Goal: Contribute content: Contribute content

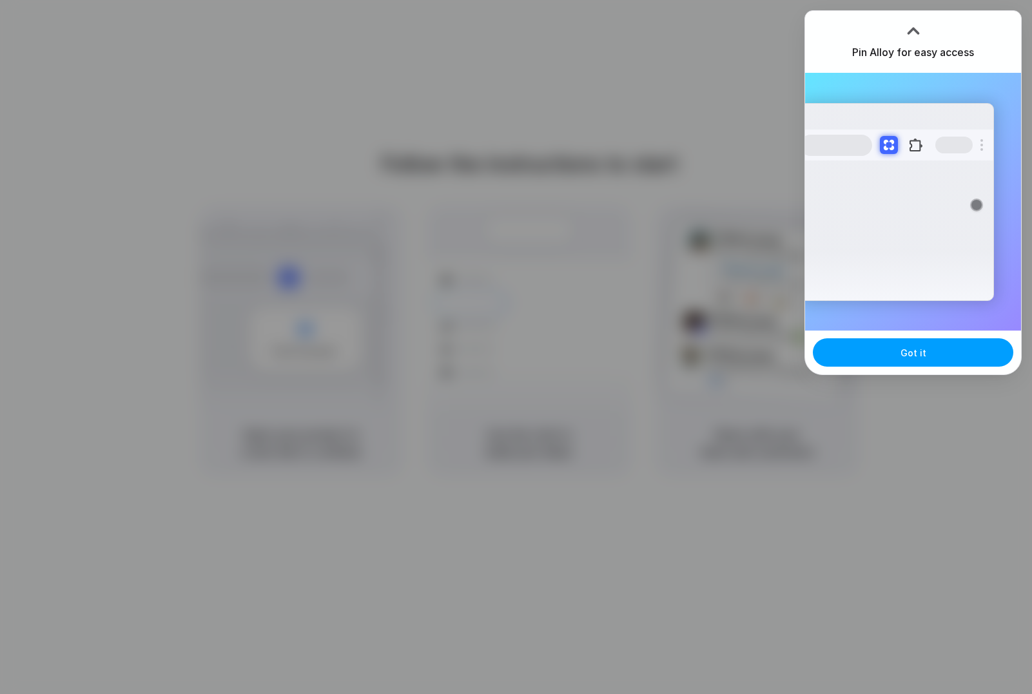
click at [907, 362] on button "Got it" at bounding box center [913, 353] width 201 height 28
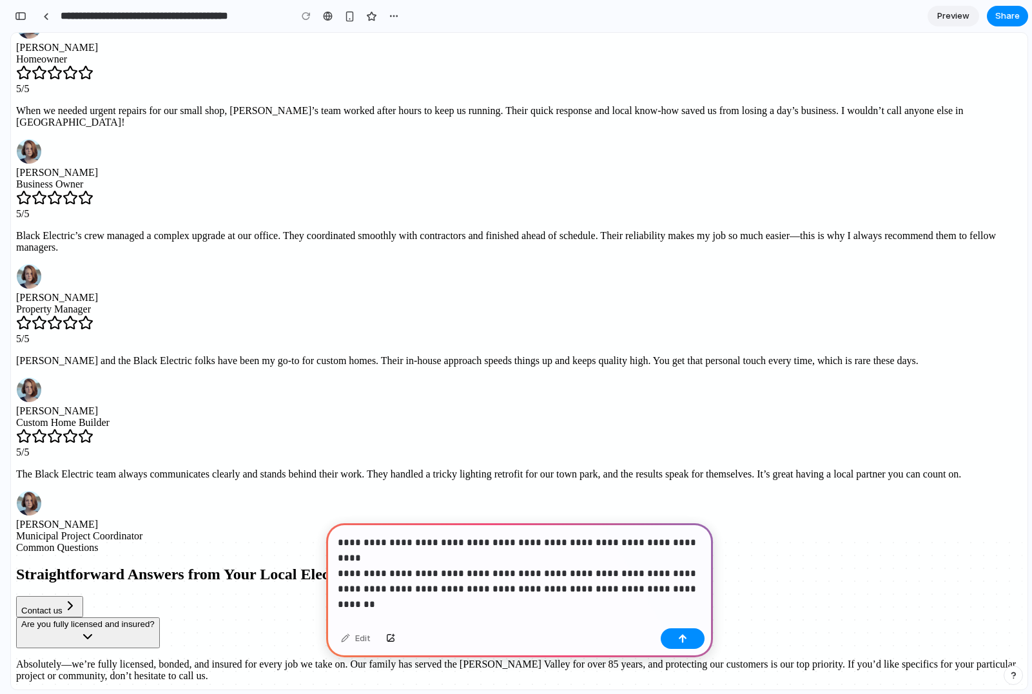
scroll to position [3150, 0]
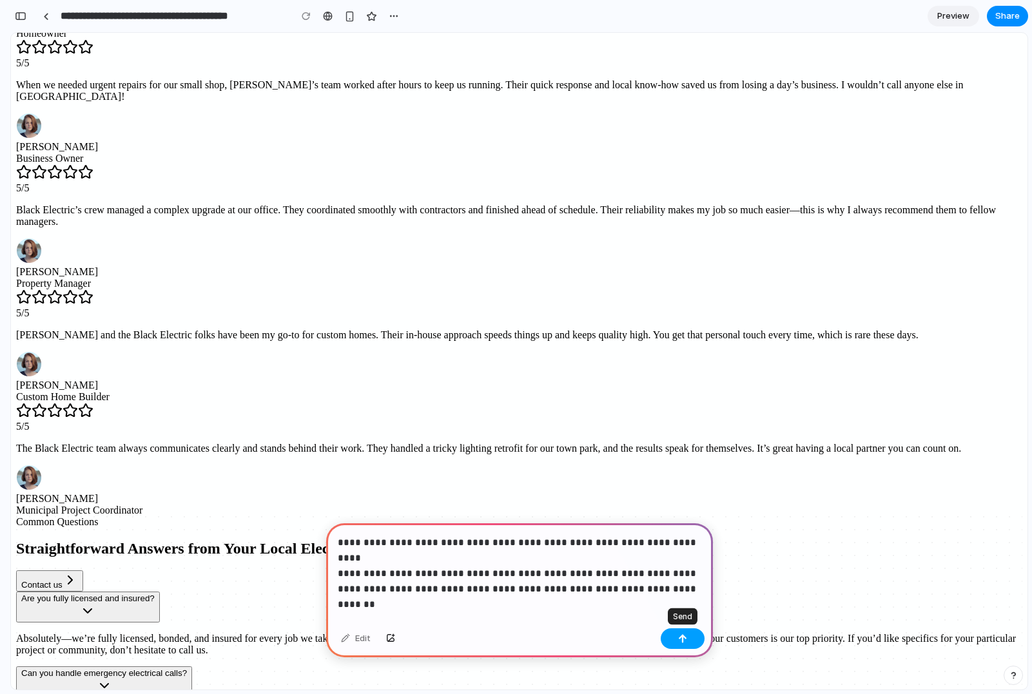
click at [689, 638] on button "button" at bounding box center [683, 639] width 44 height 21
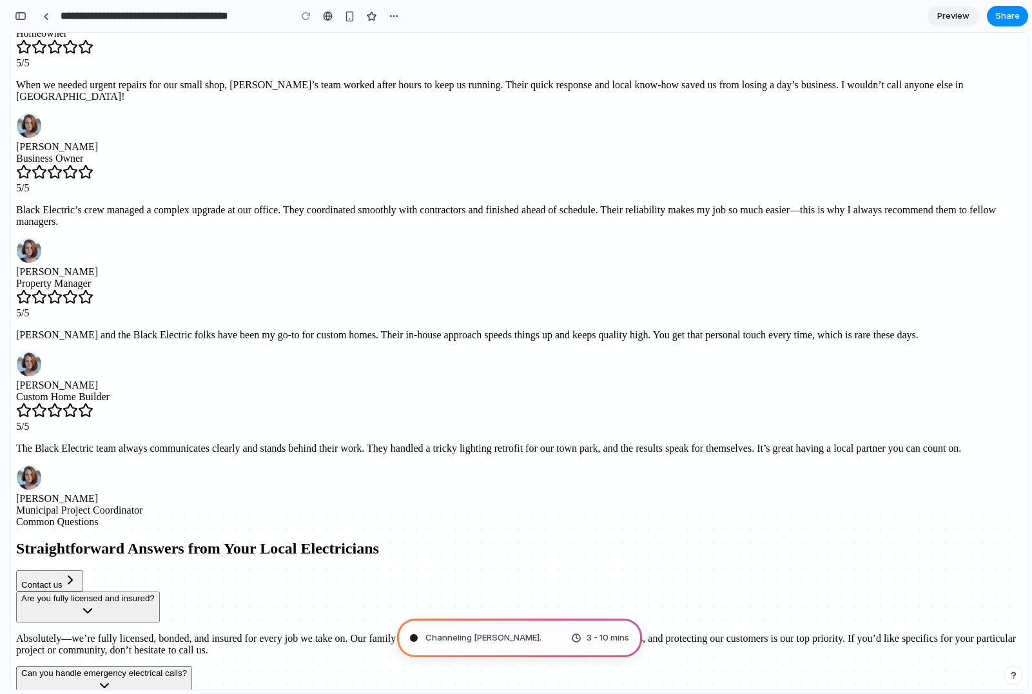
type input "**********"
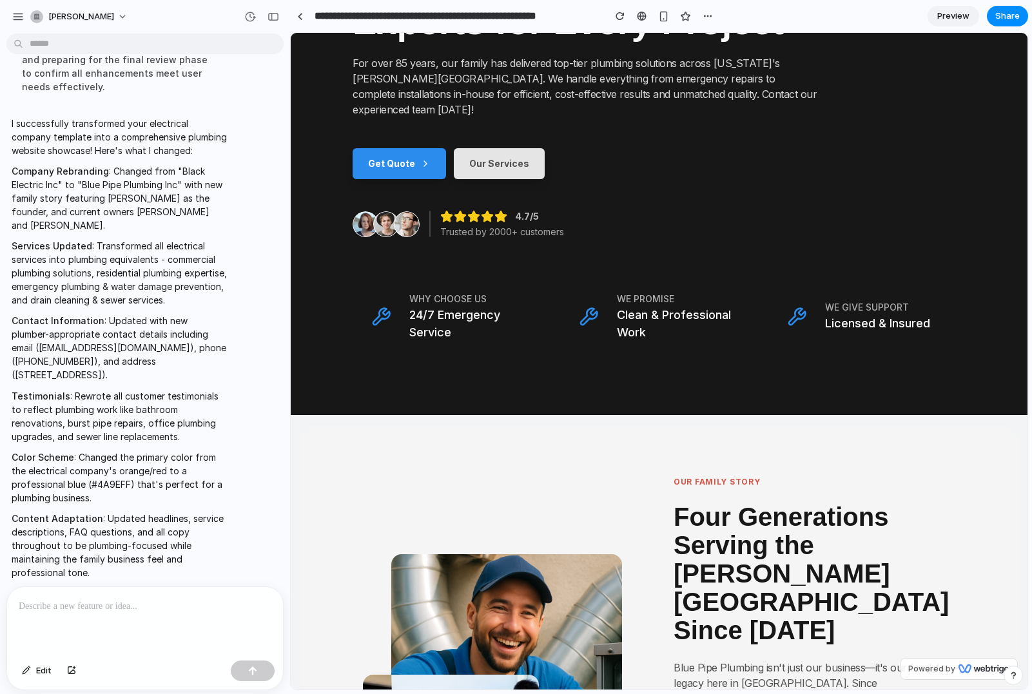
scroll to position [0, 0]
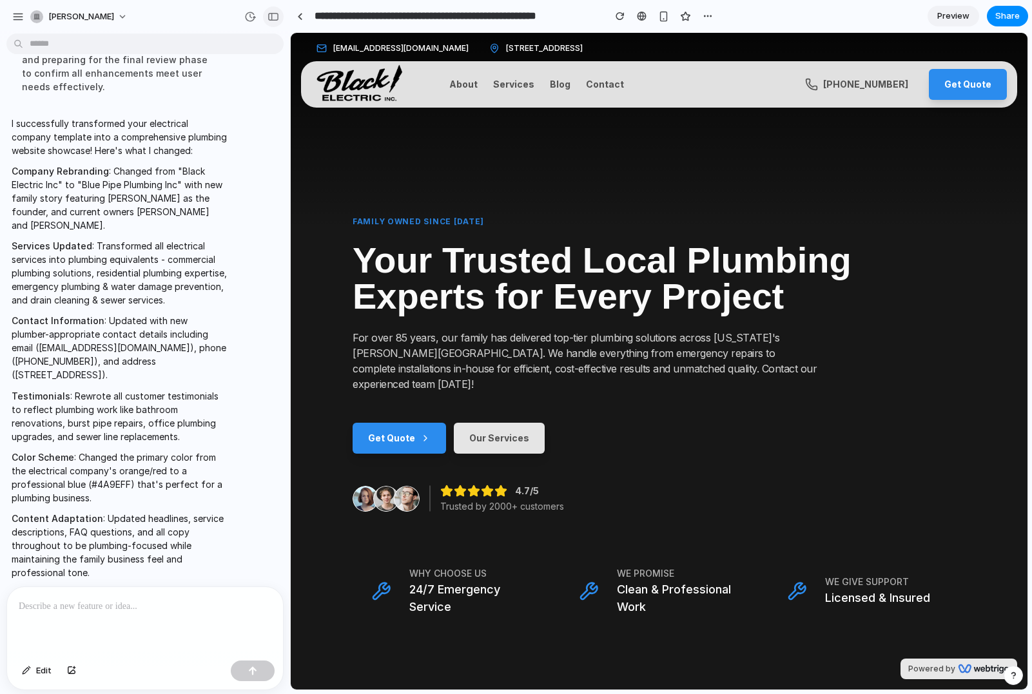
click at [274, 18] on div "button" at bounding box center [274, 16] width 12 height 9
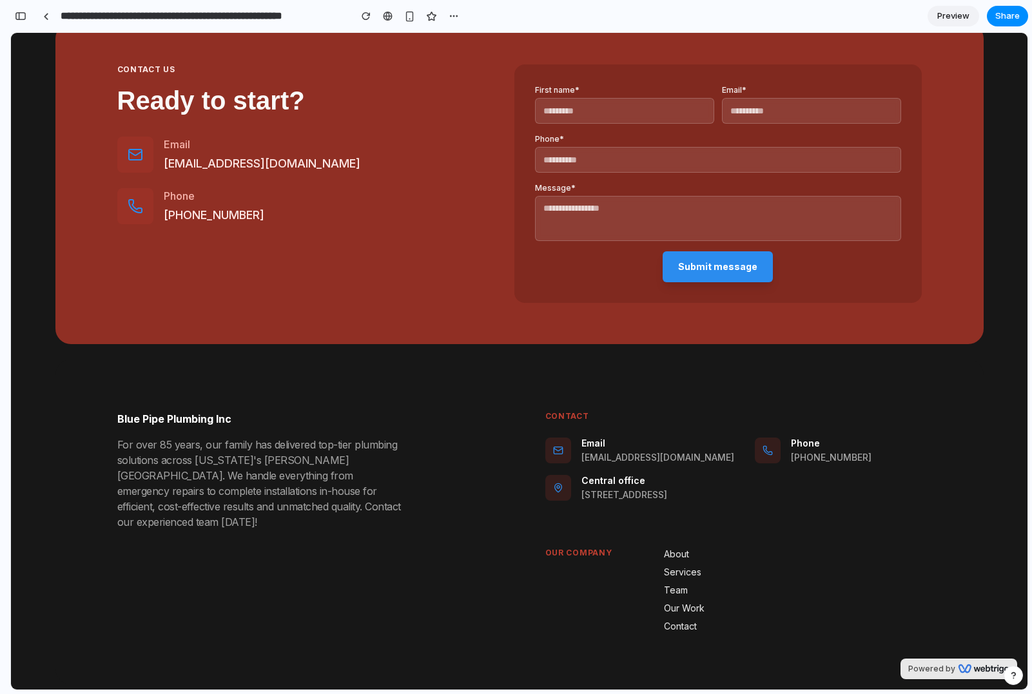
scroll to position [3285, 0]
